Goal: Find specific page/section: Find specific page/section

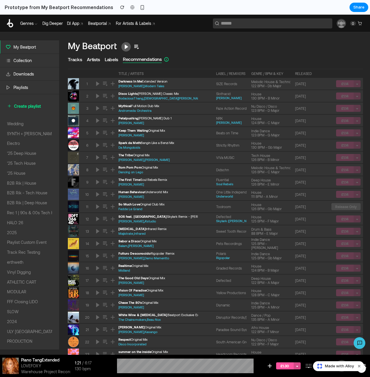
click at [191, 50] on div "My Beatport Play" at bounding box center [215, 46] width 295 height 13
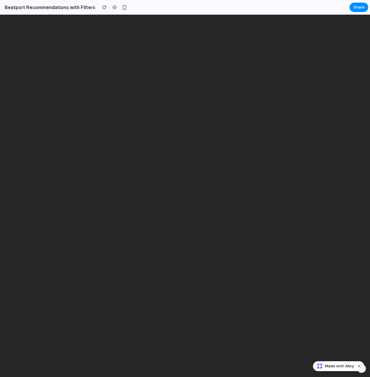
click at [122, 15] on html at bounding box center [185, 15] width 370 height 0
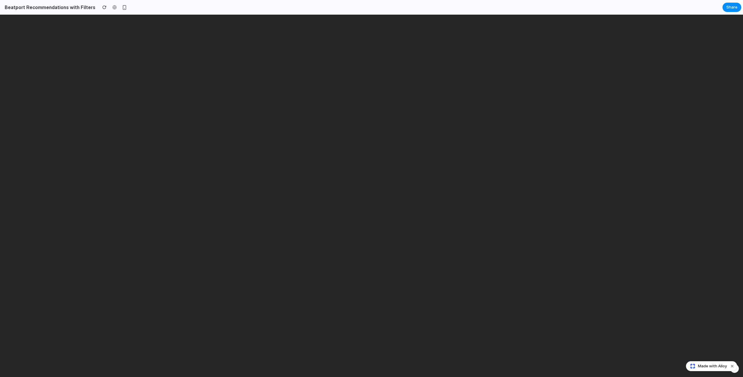
click at [370, 15] on html at bounding box center [371, 15] width 743 height 0
